Goal: Task Accomplishment & Management: Complete application form

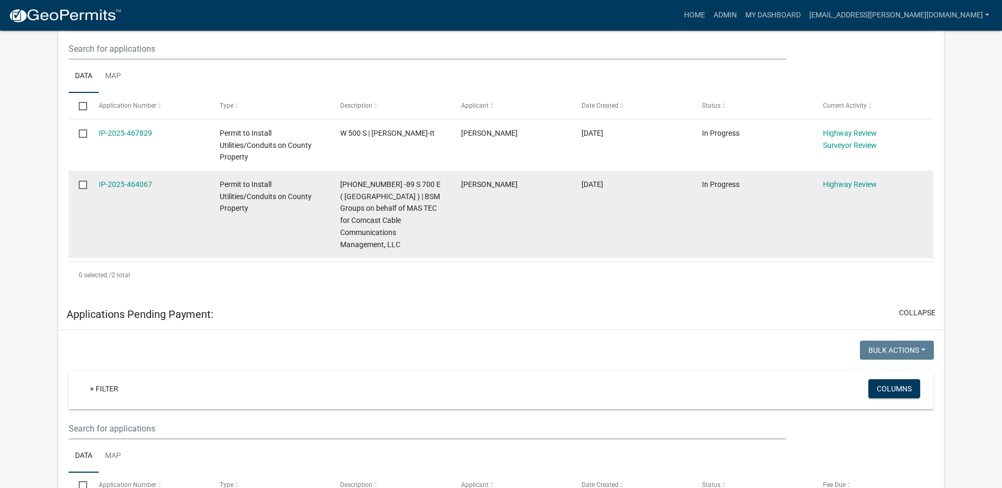
scroll to position [264, 0]
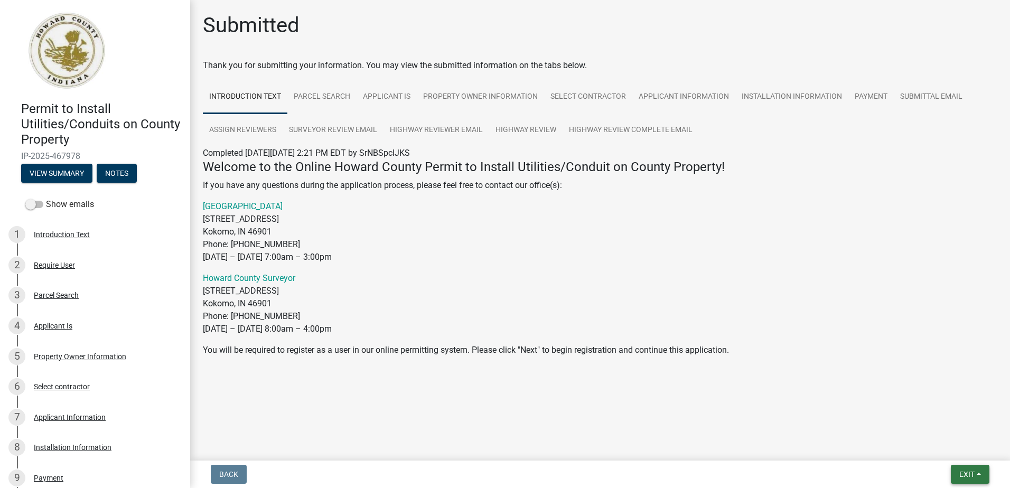
click at [965, 471] on span "Exit" at bounding box center [966, 474] width 15 height 8
click at [934, 448] on button "Save & Exit" at bounding box center [947, 446] width 85 height 25
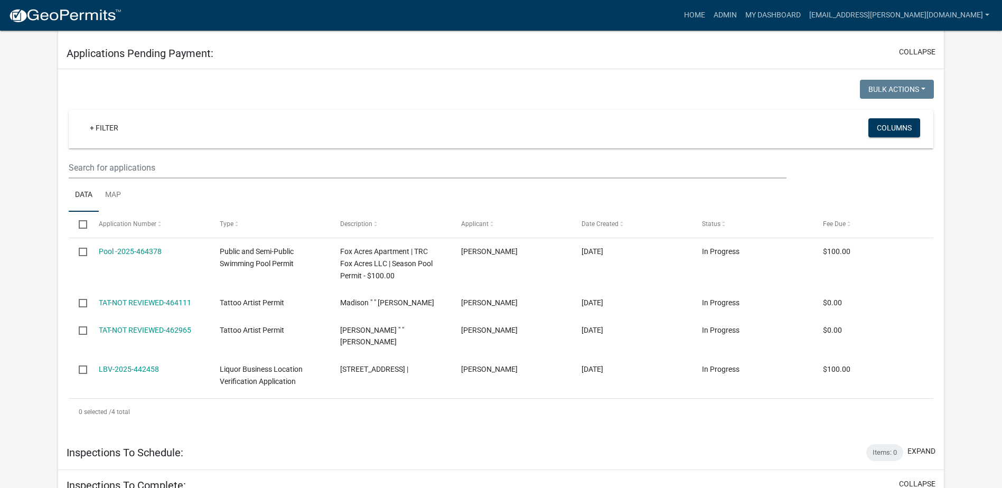
scroll to position [211, 0]
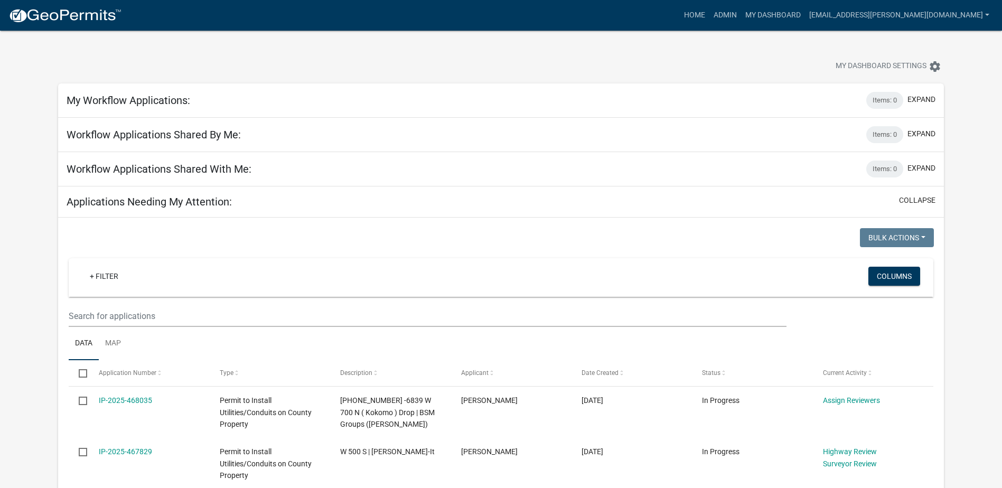
scroll to position [158, 0]
